Goal: Information Seeking & Learning: Learn about a topic

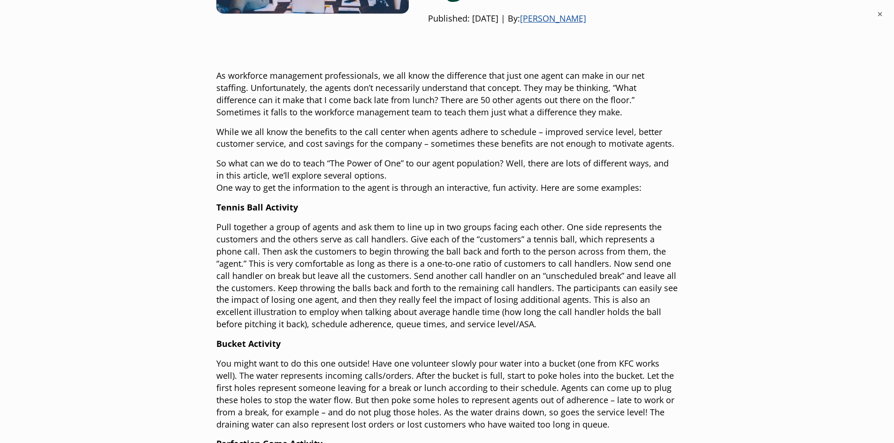
scroll to position [237, 0]
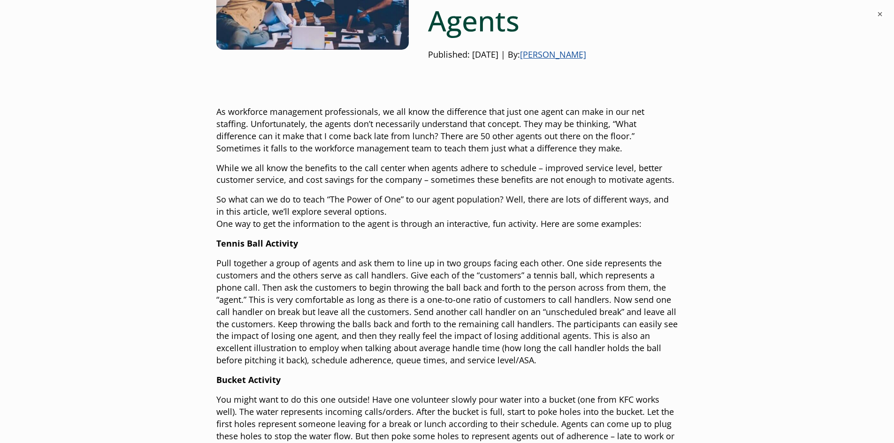
drag, startPoint x: 900, startPoint y: 2, endPoint x: 197, endPoint y: 113, distance: 712.1
click at [197, 113] on div "How Do You Teach “The Power of One” to Your Agents Published: [DATE] | By: [PER…" at bounding box center [447, 360] width 676 height 917
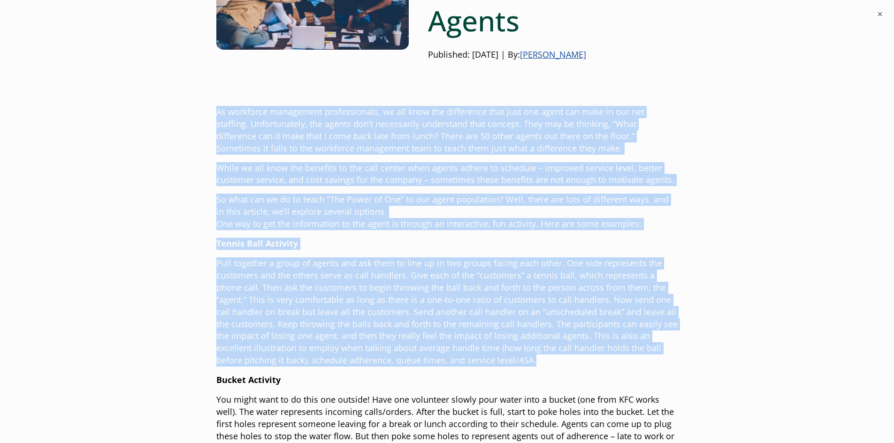
drag, startPoint x: 215, startPoint y: 108, endPoint x: 652, endPoint y: 358, distance: 503.2
click at [652, 358] on div "How Do You Teach “The Power of One” to Your Agents Published: [DATE] | By: [PER…" at bounding box center [447, 360] width 676 height 917
copy div "As workforce management professionals, we all know the difference that just one…"
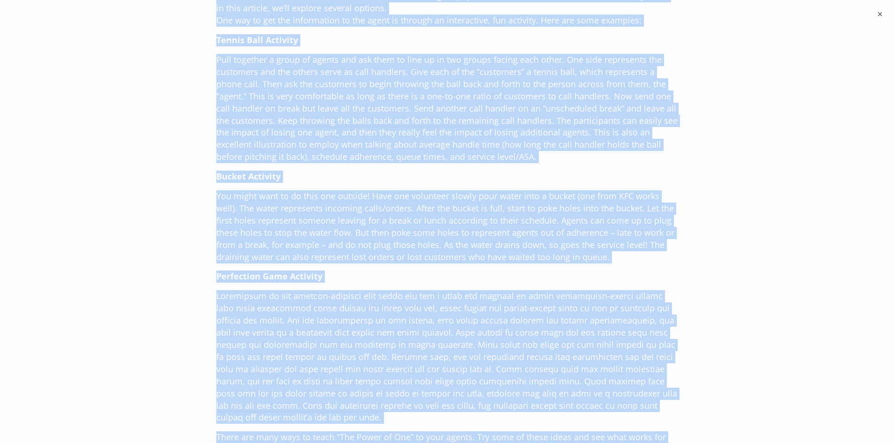
scroll to position [494, 0]
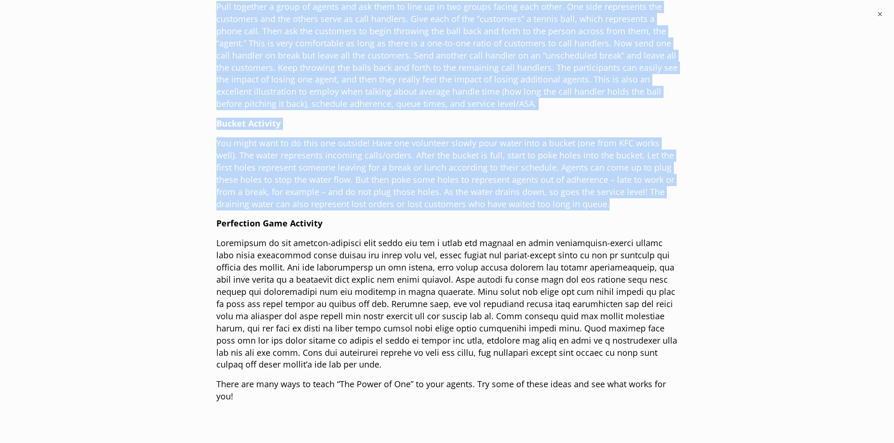
drag, startPoint x: 431, startPoint y: 32, endPoint x: 637, endPoint y: 202, distance: 267.4
click at [637, 202] on div "How Do You Teach “The Power of One” to Your Agents Published: [DATE] | By: [PER…" at bounding box center [447, 104] width 462 height 917
copy div "Lor Ip Dol Sitam “Con Adipi el Sed” do Eius Tempor Incididun: Utlaboree 85, 788…"
